Goal: Information Seeking & Learning: Learn about a topic

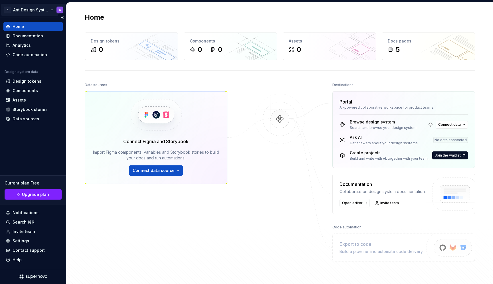
click at [55, 11] on html "A Ant Design System A Home Documentation Analytics Code automation Design syste…" at bounding box center [246, 142] width 493 height 284
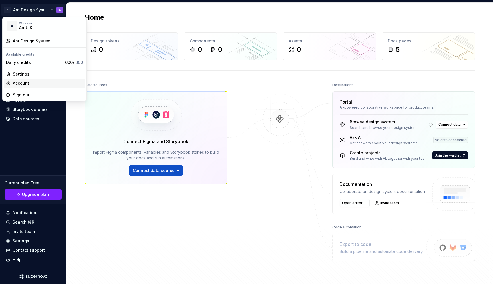
click at [33, 81] on div "Account" at bounding box center [48, 84] width 70 height 6
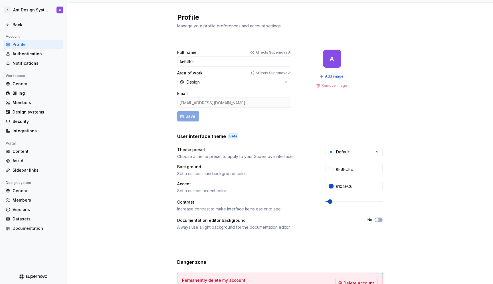
click at [335, 65] on div "A" at bounding box center [332, 59] width 18 height 18
click at [331, 76] on span "Add image" at bounding box center [334, 76] width 19 height 5
click at [18, 24] on div "Back" at bounding box center [37, 25] width 48 height 6
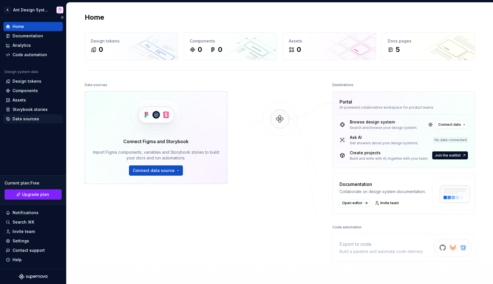
click at [39, 119] on div "Data sources" at bounding box center [33, 119] width 55 height 6
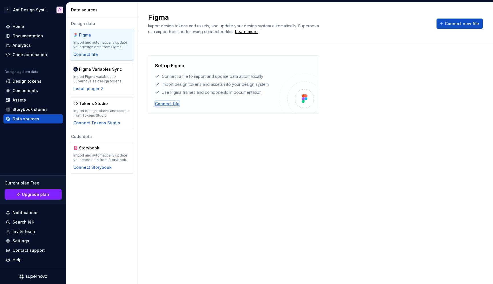
click at [161, 104] on div "Connect file" at bounding box center [167, 104] width 25 height 6
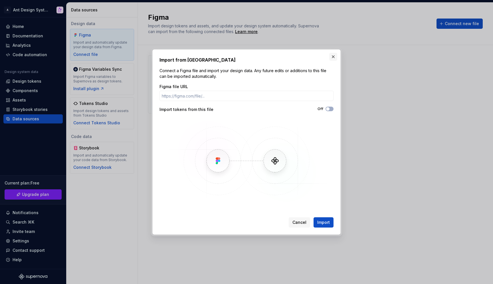
click at [332, 56] on button "button" at bounding box center [333, 57] width 8 height 8
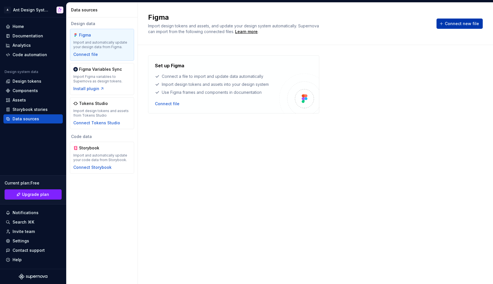
click at [460, 26] on span "Connect new file" at bounding box center [462, 24] width 34 height 6
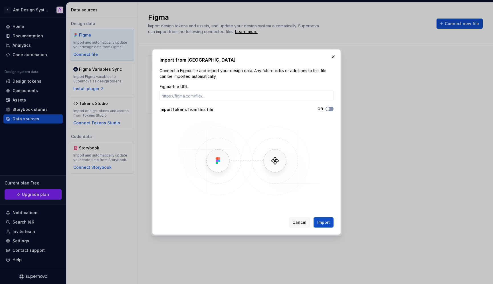
click at [330, 109] on button "Off" at bounding box center [330, 109] width 8 height 5
click at [293, 101] on input "Figma file URL" at bounding box center [247, 96] width 174 height 10
paste input "[URL][DOMAIN_NAME]"
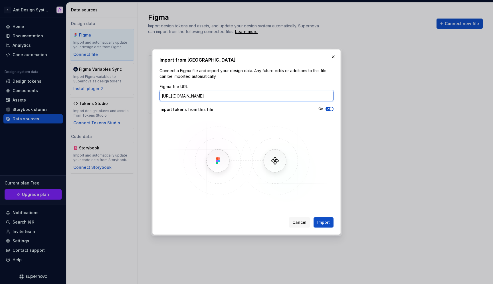
scroll to position [0, 60]
type input "[URL][DOMAIN_NAME]"
click at [281, 188] on img at bounding box center [247, 161] width 166 height 86
click at [323, 222] on span "Import" at bounding box center [323, 223] width 13 height 6
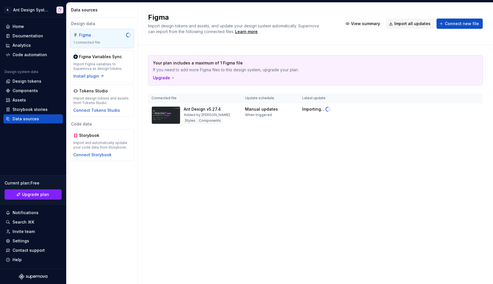
click at [182, 138] on div "Your plan includes a maximum of 1 Figma file If you need to add more Figma file…" at bounding box center [315, 97] width 335 height 104
click at [37, 80] on div "Design tokens" at bounding box center [27, 82] width 29 height 6
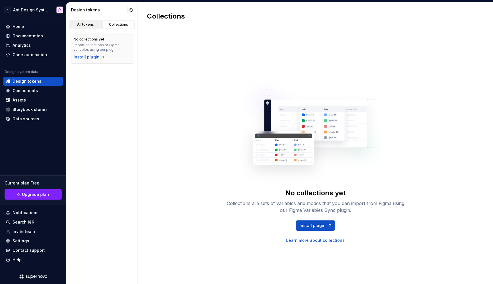
click at [92, 25] on div "All tokens" at bounding box center [85, 24] width 29 height 5
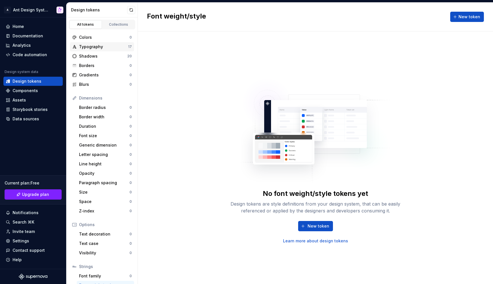
click at [118, 49] on div "Typography" at bounding box center [103, 47] width 49 height 6
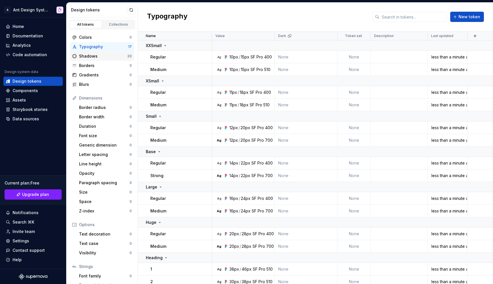
click at [115, 55] on div "Shadows" at bounding box center [103, 56] width 48 height 6
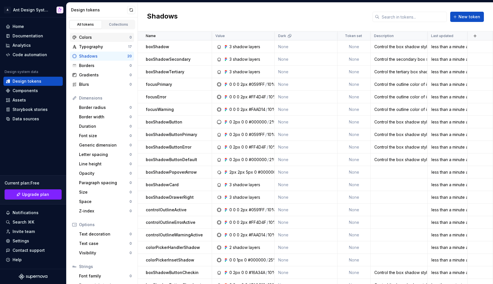
click at [120, 36] on div "Colors" at bounding box center [104, 38] width 51 height 6
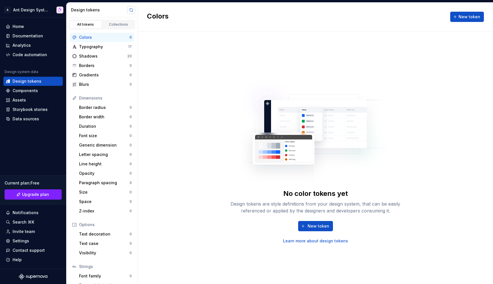
click at [134, 9] on button "button" at bounding box center [131, 10] width 8 height 8
click at [116, 48] on div "Typography" at bounding box center [103, 47] width 49 height 6
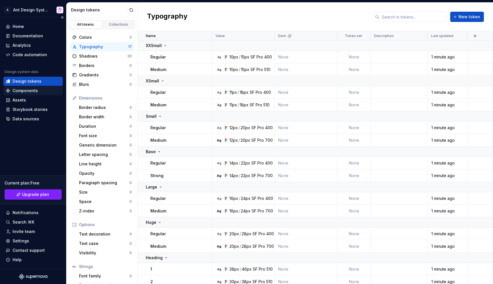
click at [35, 91] on div "Components" at bounding box center [25, 91] width 25 height 6
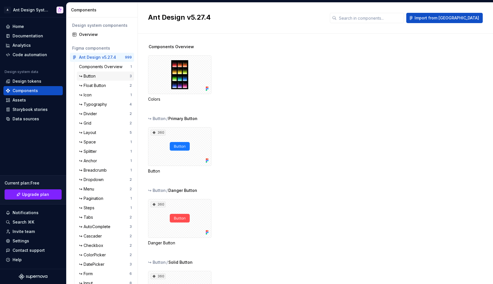
click at [107, 75] on div "↪ Button" at bounding box center [104, 76] width 51 height 6
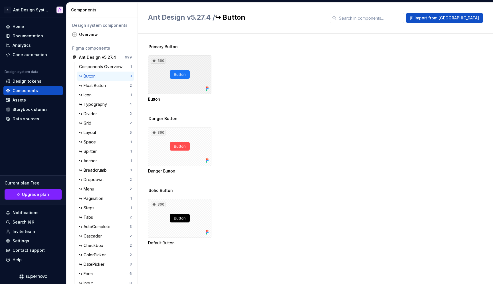
click at [194, 78] on div "360" at bounding box center [179, 74] width 63 height 39
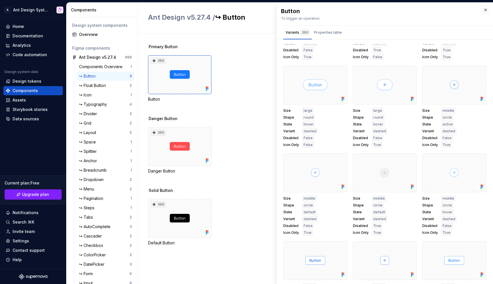
scroll to position [508, 0]
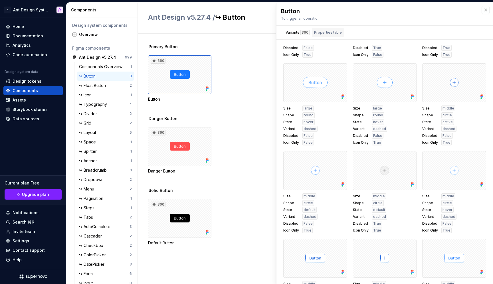
click at [328, 30] on div "Properties table" at bounding box center [328, 33] width 28 height 6
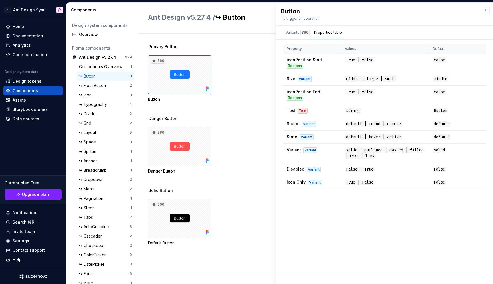
click at [223, 53] on div "Primary Button 360 Button" at bounding box center [320, 80] width 345 height 72
click at [486, 7] on button "button" at bounding box center [486, 10] width 8 height 8
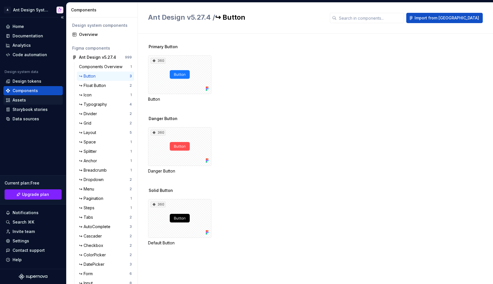
click at [37, 98] on div "Assets" at bounding box center [33, 100] width 55 height 6
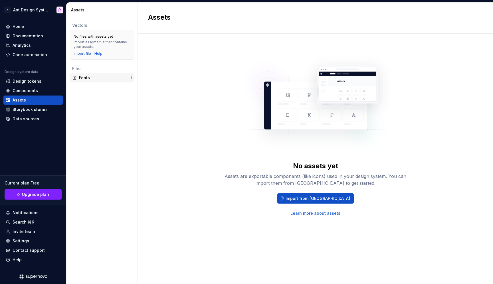
click at [114, 79] on div "Fonts" at bounding box center [104, 78] width 51 height 6
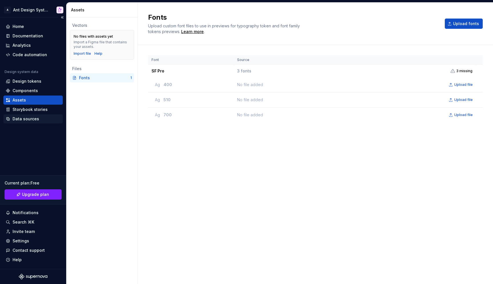
click at [35, 117] on div "Data sources" at bounding box center [26, 119] width 27 height 6
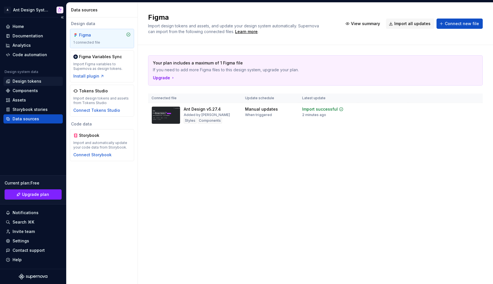
click at [38, 82] on div "Design tokens" at bounding box center [27, 82] width 29 height 6
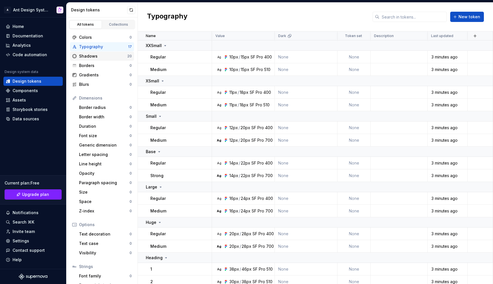
click at [112, 55] on div "Shadows" at bounding box center [103, 56] width 48 height 6
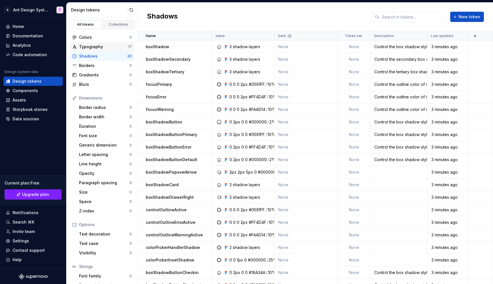
click at [113, 47] on div "Typography" at bounding box center [103, 47] width 49 height 6
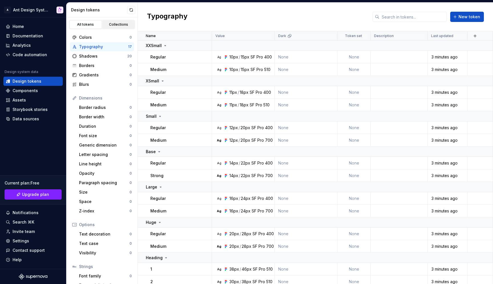
click at [117, 27] on link "Collections" at bounding box center [118, 24] width 33 height 9
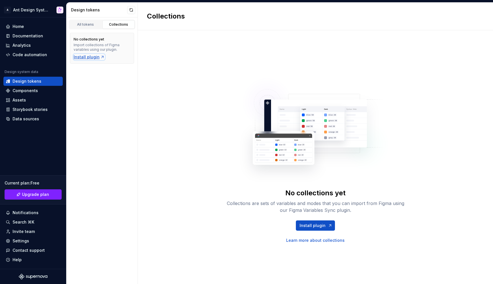
click at [92, 58] on div "Install plugin" at bounding box center [89, 57] width 31 height 6
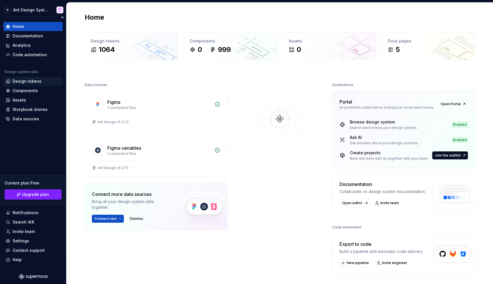
click at [33, 82] on div "Design tokens" at bounding box center [27, 82] width 29 height 6
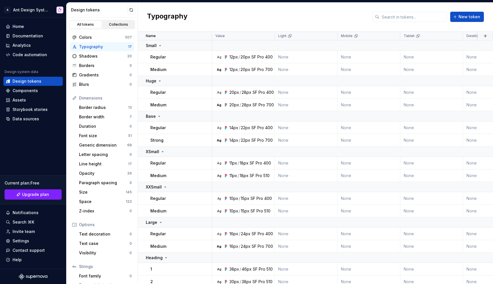
click at [120, 27] on div "Collections" at bounding box center [118, 24] width 29 height 5
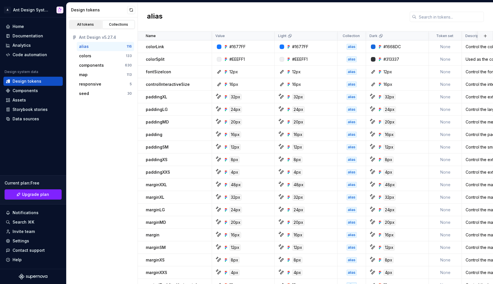
click at [85, 25] on div "All tokens" at bounding box center [85, 24] width 29 height 5
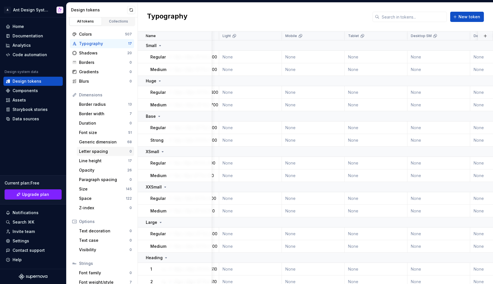
scroll to position [3, 0]
click at [106, 104] on div "Border radius" at bounding box center [103, 105] width 49 height 6
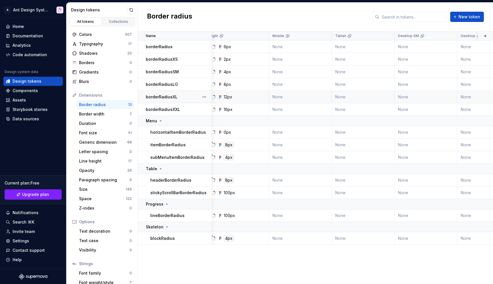
scroll to position [0, 13]
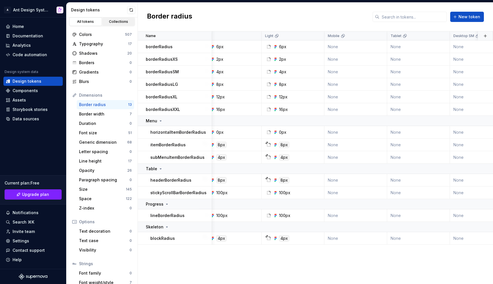
click at [124, 23] on div "Collections" at bounding box center [118, 21] width 29 height 5
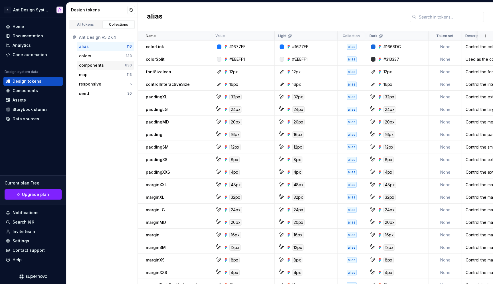
click at [95, 64] on div "components" at bounding box center [91, 66] width 25 height 6
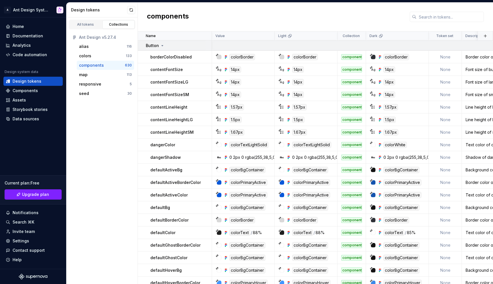
click at [162, 47] on icon at bounding box center [162, 45] width 5 height 5
